Goal: Obtain resource: Obtain resource

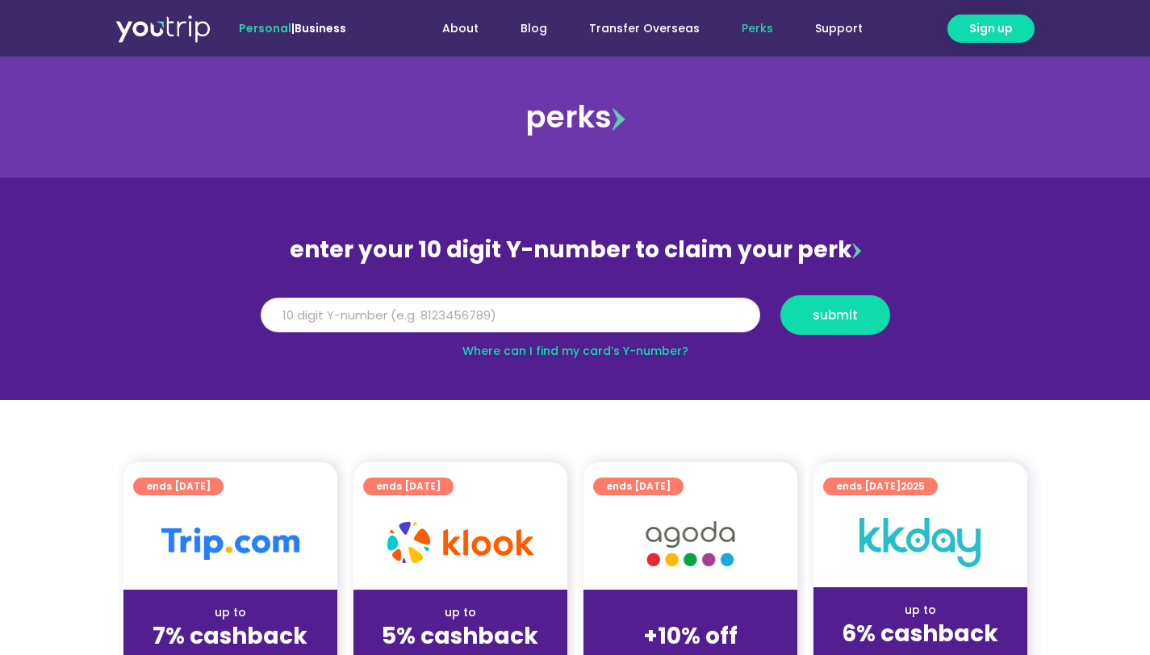
click at [484, 307] on input "Y Number" at bounding box center [510, 316] width 499 height 36
type input "8148754713"
click at [838, 332] on button "submit" at bounding box center [835, 315] width 110 height 40
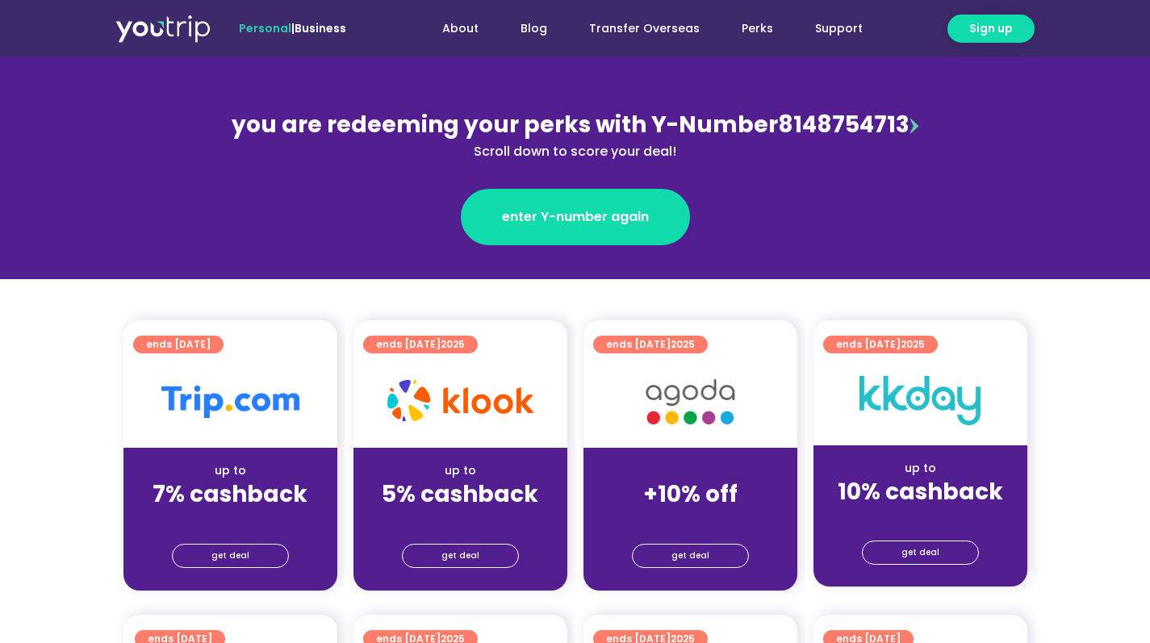
scroll to position [213, 0]
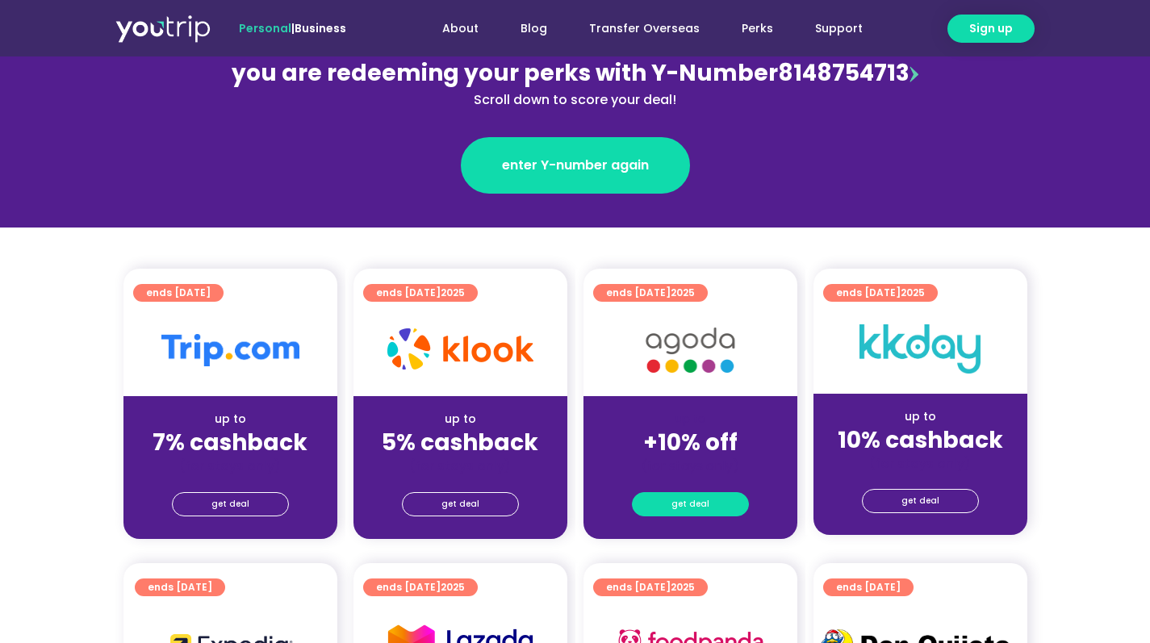
click at [651, 499] on link "get deal" at bounding box center [690, 504] width 117 height 24
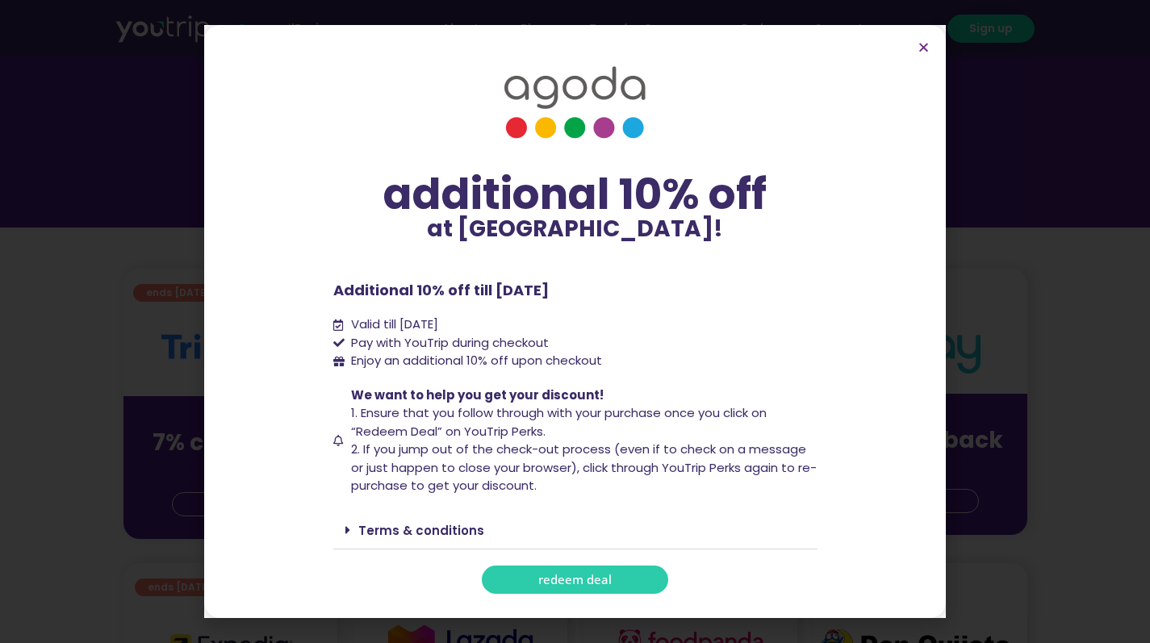
click at [549, 591] on link "redeem deal" at bounding box center [575, 580] width 186 height 28
